Goal: Task Accomplishment & Management: Manage account settings

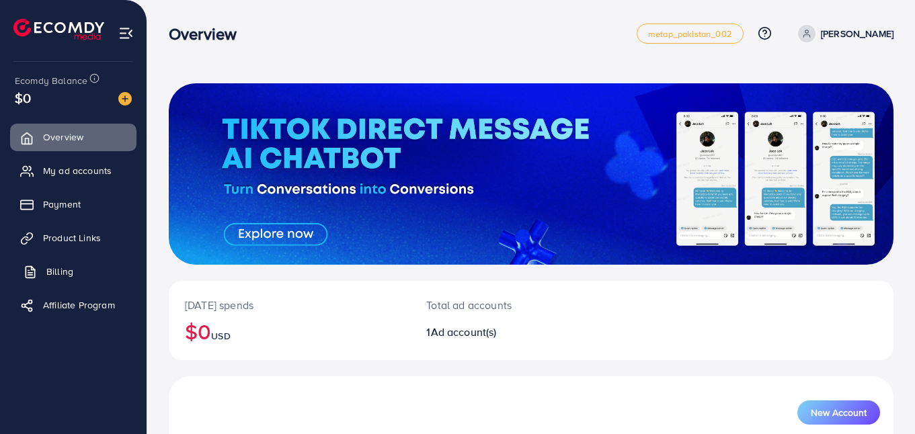
click at [56, 277] on span "Billing" at bounding box center [59, 271] width 27 height 13
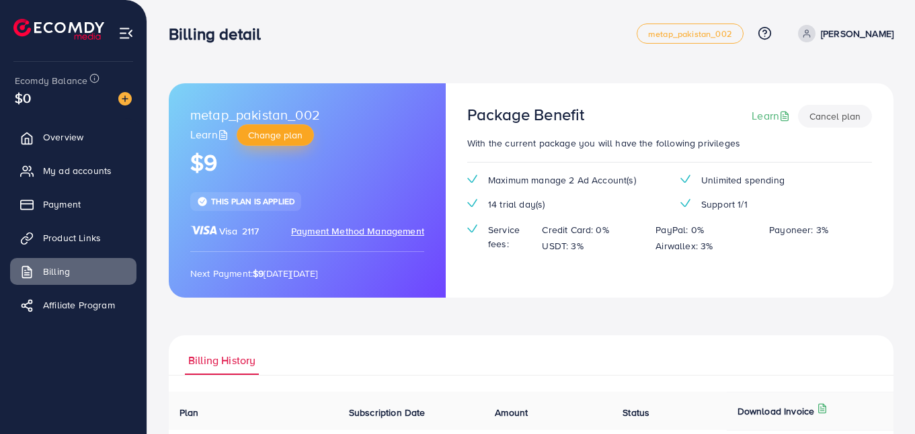
click at [282, 135] on span "Change plan" at bounding box center [275, 134] width 54 height 13
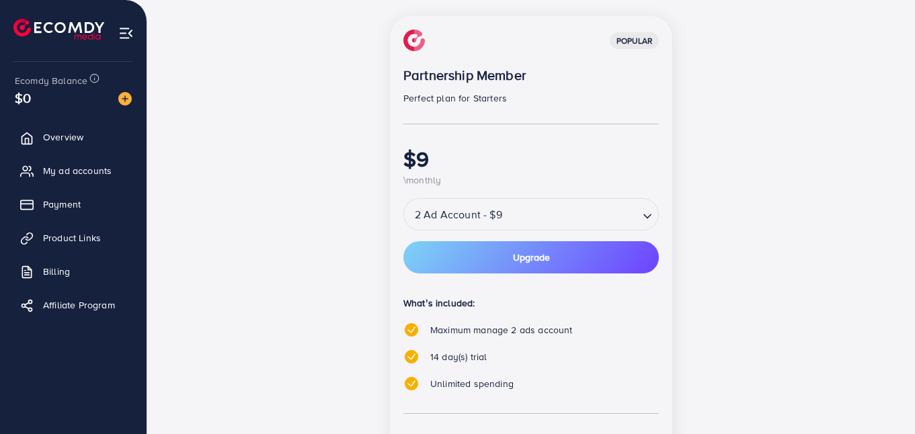
scroll to position [179, 0]
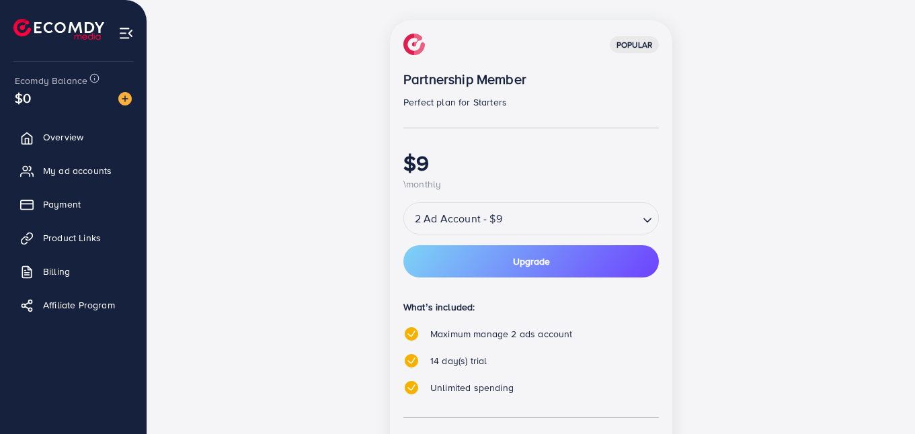
click at [580, 230] on input "Search for option" at bounding box center [571, 219] width 131 height 24
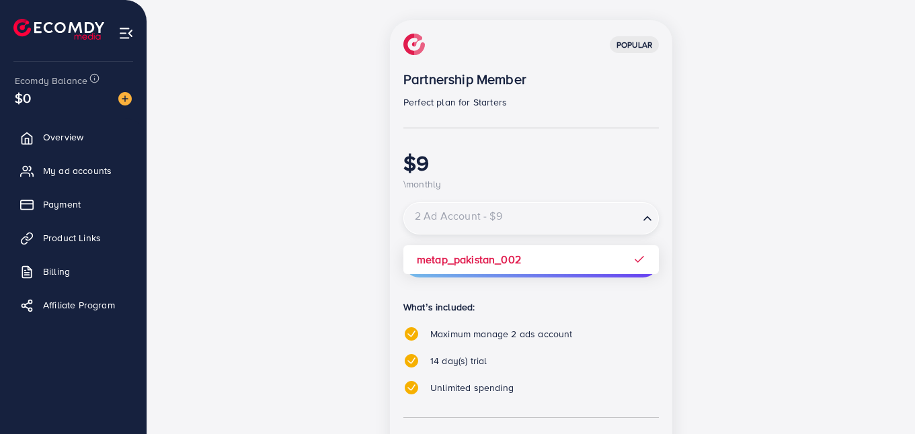
click at [580, 230] on input "Search for option" at bounding box center [522, 219] width 232 height 24
click at [659, 214] on div "popular Partnership Member Perfect plan for Starters $9 \monthly 2 Ad Account -…" at bounding box center [531, 290] width 282 height 541
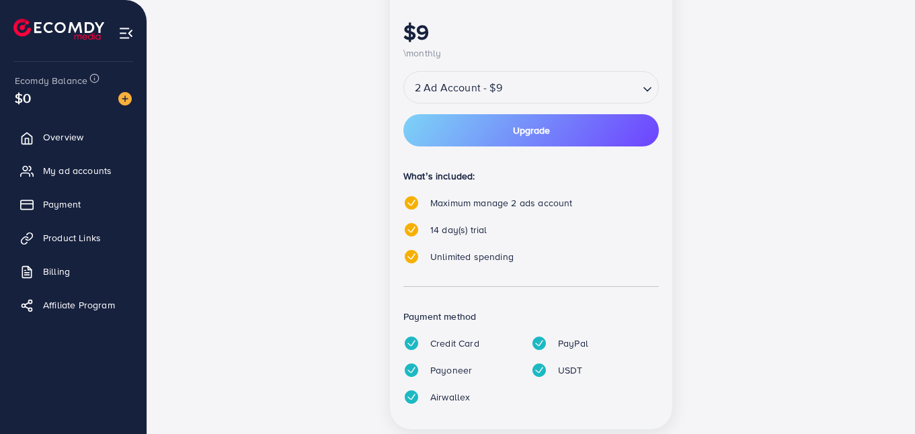
scroll to position [343, 0]
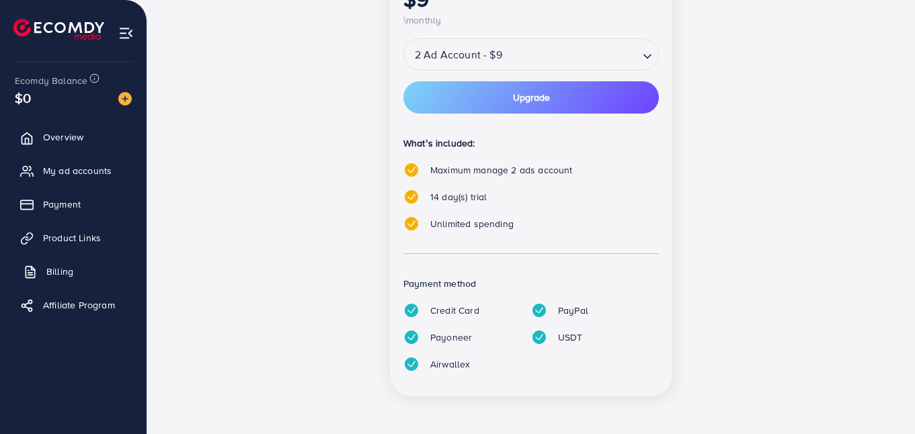
click at [80, 270] on link "Billing" at bounding box center [73, 271] width 126 height 27
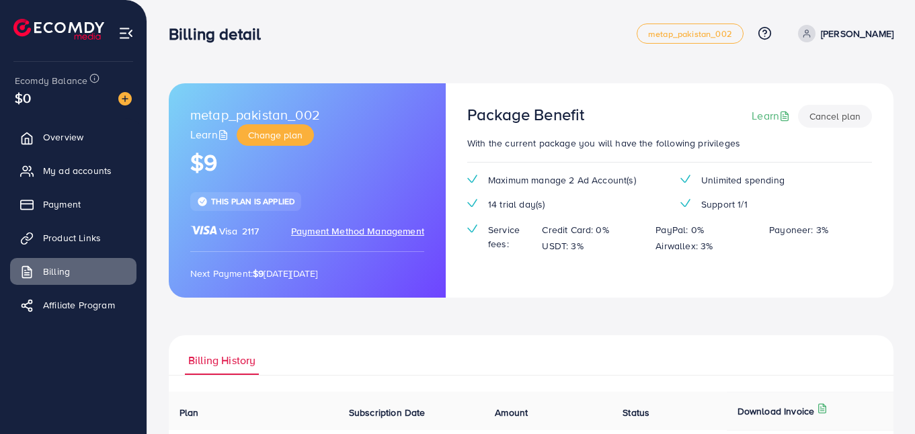
click at [843, 118] on button "Cancel plan" at bounding box center [835, 116] width 74 height 23
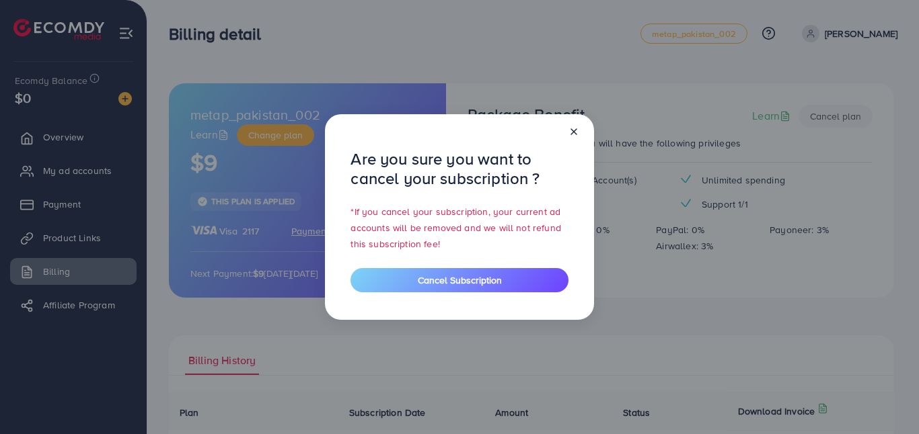
click at [570, 132] on icon at bounding box center [573, 131] width 11 height 11
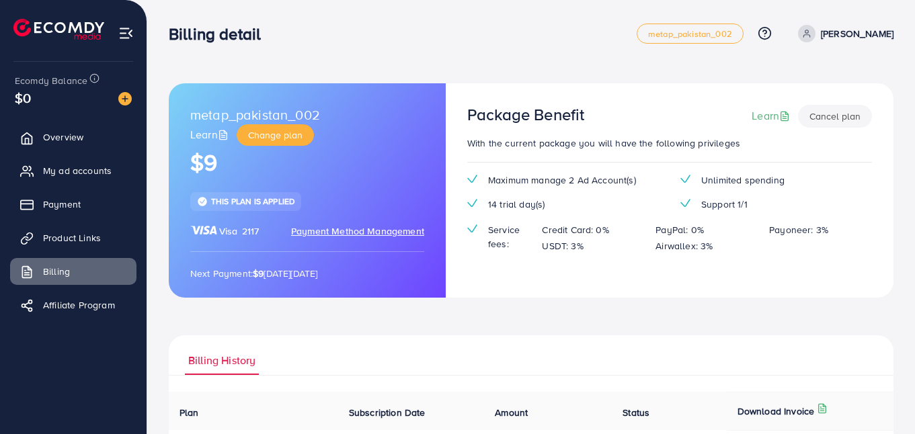
click at [832, 123] on button "Cancel plan" at bounding box center [835, 116] width 74 height 23
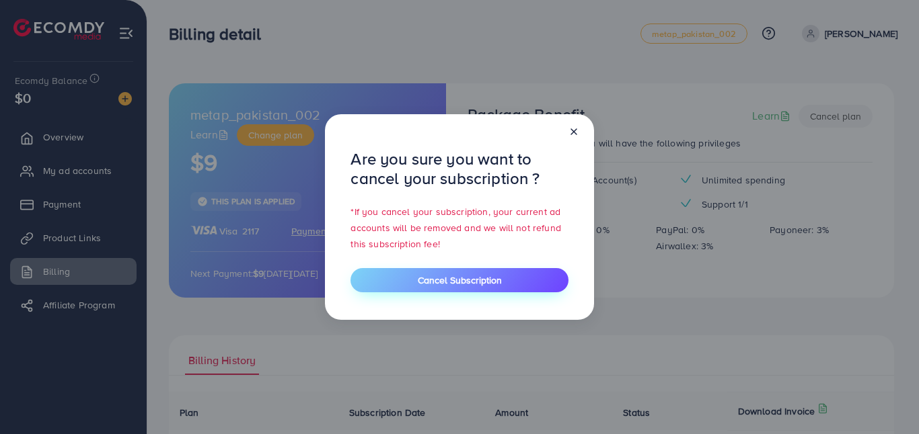
click at [434, 278] on span "Cancel Subscription" at bounding box center [460, 280] width 84 height 13
